Goal: Entertainment & Leisure: Consume media (video, audio)

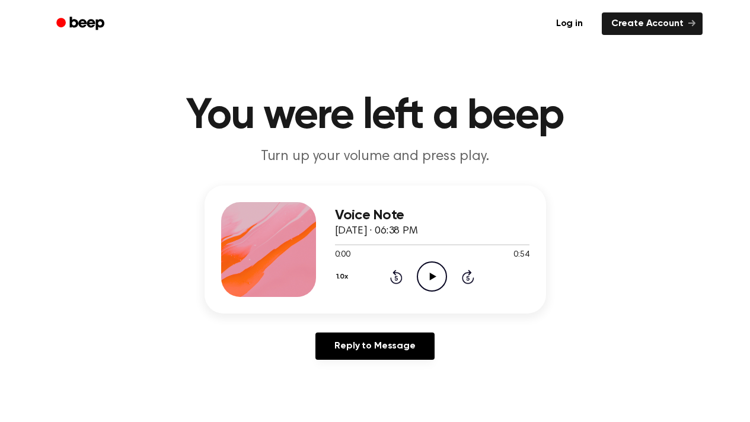
click at [440, 274] on icon "Play Audio" at bounding box center [432, 276] width 30 height 30
click at [435, 279] on icon "Play Audio" at bounding box center [432, 276] width 30 height 30
click at [438, 273] on icon "Play Audio" at bounding box center [432, 276] width 30 height 30
click at [429, 277] on icon "Play Audio" at bounding box center [432, 276] width 30 height 30
click at [436, 277] on icon "Play Audio" at bounding box center [432, 276] width 30 height 30
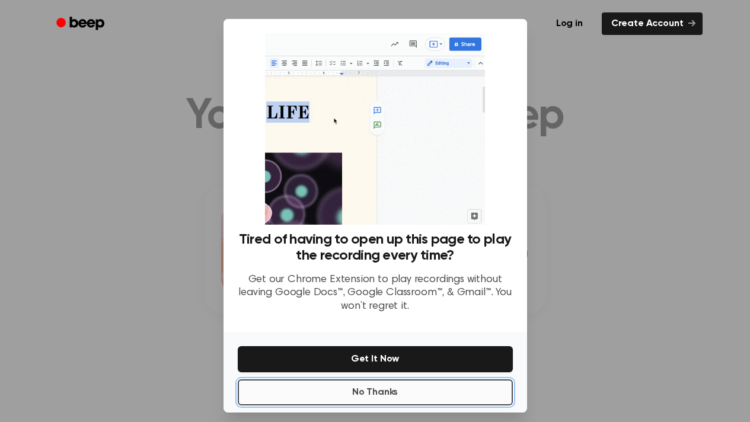
click at [380, 391] on button "No Thanks" at bounding box center [375, 392] width 275 height 26
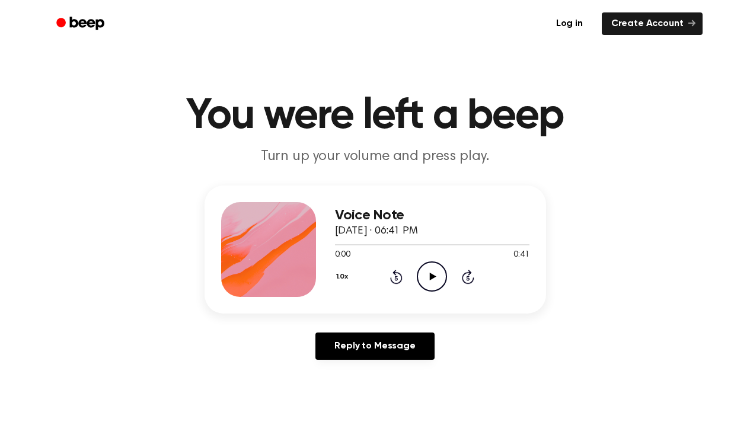
click at [432, 281] on icon "Play Audio" at bounding box center [432, 276] width 30 height 30
click at [436, 270] on icon "Play Audio" at bounding box center [432, 276] width 30 height 30
click at [439, 277] on icon "Play Audio" at bounding box center [432, 276] width 30 height 30
click at [436, 279] on icon "Play Audio" at bounding box center [432, 276] width 30 height 30
click at [412, 265] on div "1.0x Rewind 5 seconds Play Audio Skip 5 seconds" at bounding box center [432, 276] width 194 height 30
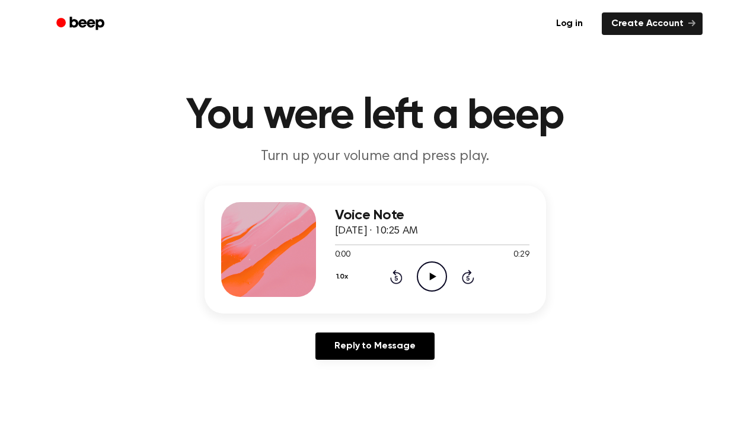
click at [428, 276] on icon "Play Audio" at bounding box center [432, 276] width 30 height 30
